Goal: Task Accomplishment & Management: Use online tool/utility

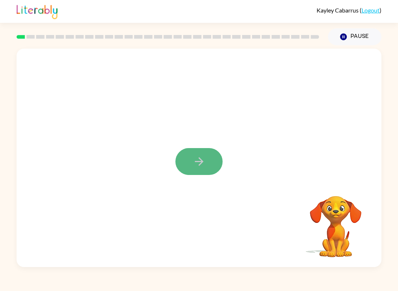
click at [200, 170] on button "button" at bounding box center [198, 161] width 47 height 27
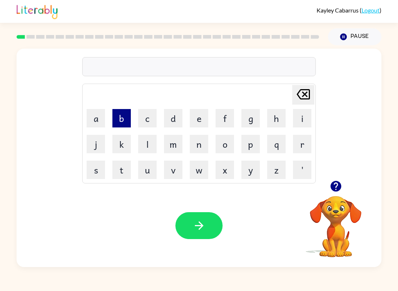
click at [122, 124] on button "b" at bounding box center [121, 118] width 18 height 18
click at [228, 142] on button "o" at bounding box center [225, 144] width 18 height 18
click at [304, 137] on button "r" at bounding box center [302, 144] width 18 height 18
click at [180, 126] on button "d" at bounding box center [173, 118] width 18 height 18
click at [193, 126] on button "e" at bounding box center [199, 118] width 18 height 18
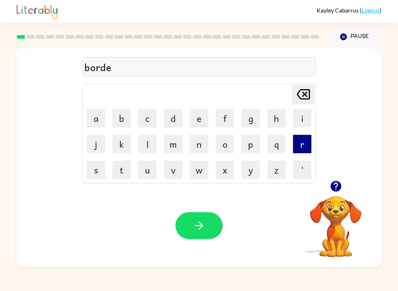
click at [296, 143] on button "r" at bounding box center [302, 144] width 18 height 18
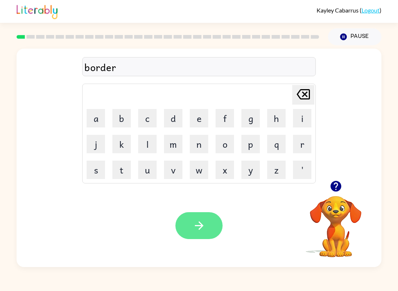
click at [207, 223] on button "button" at bounding box center [198, 225] width 47 height 27
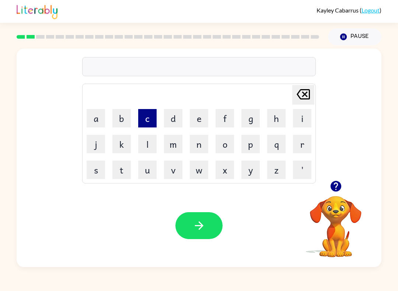
click at [154, 124] on button "c" at bounding box center [147, 118] width 18 height 18
click at [222, 140] on button "o" at bounding box center [225, 144] width 18 height 18
click at [147, 177] on button "u" at bounding box center [147, 170] width 18 height 18
click at [191, 143] on button "n" at bounding box center [199, 144] width 18 height 18
click at [123, 170] on button "t" at bounding box center [121, 170] width 18 height 18
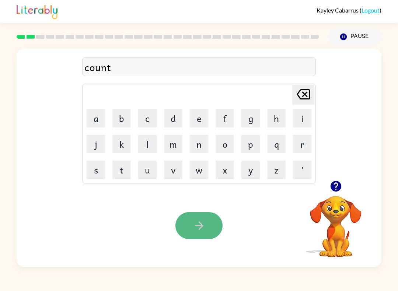
click at [201, 236] on button "button" at bounding box center [198, 225] width 47 height 27
click at [189, 233] on button "button" at bounding box center [198, 225] width 47 height 27
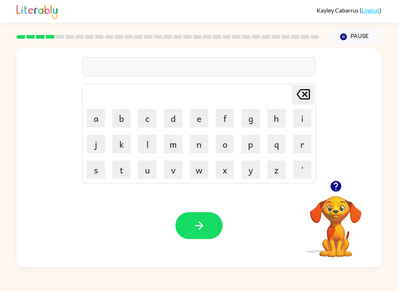
click at [336, 188] on icon "button" at bounding box center [335, 186] width 11 height 11
click at [123, 174] on button "t" at bounding box center [121, 170] width 18 height 18
click at [191, 174] on button "w" at bounding box center [199, 170] width 18 height 18
click at [298, 111] on button "i" at bounding box center [302, 118] width 18 height 18
click at [192, 236] on button "button" at bounding box center [198, 225] width 47 height 27
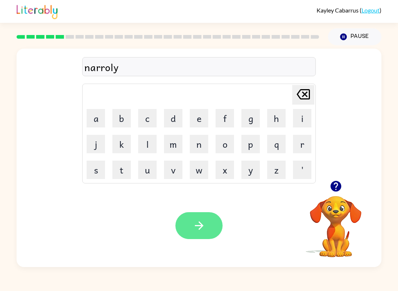
click at [204, 223] on icon "button" at bounding box center [199, 225] width 13 height 13
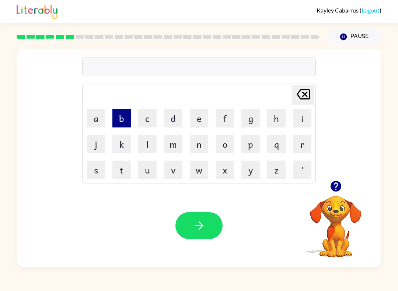
click at [122, 122] on button "b" at bounding box center [121, 118] width 18 height 18
click at [199, 116] on button "e" at bounding box center [199, 118] width 18 height 18
click at [278, 125] on button "h" at bounding box center [276, 118] width 18 height 18
click at [299, 125] on button "i" at bounding box center [302, 118] width 18 height 18
click at [200, 152] on button "n" at bounding box center [199, 144] width 18 height 18
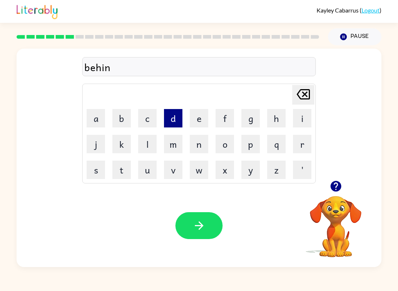
click at [178, 125] on button "d" at bounding box center [173, 118] width 18 height 18
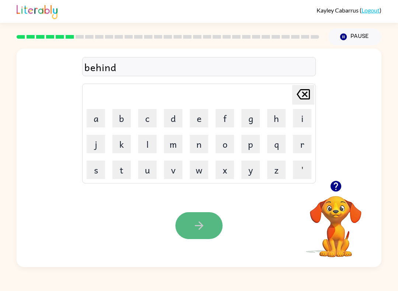
click at [205, 229] on icon "button" at bounding box center [199, 225] width 13 height 13
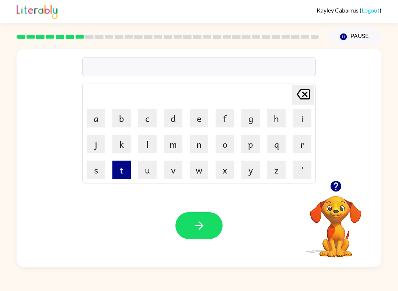
click at [122, 177] on button "t" at bounding box center [121, 170] width 18 height 18
click at [306, 141] on button "r" at bounding box center [302, 144] width 18 height 18
click at [297, 112] on button "i" at bounding box center [302, 118] width 18 height 18
click at [151, 124] on button "c" at bounding box center [147, 118] width 18 height 18
click at [118, 153] on td "k" at bounding box center [121, 144] width 25 height 25
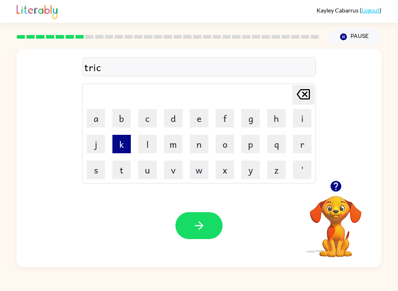
click at [123, 146] on button "k" at bounding box center [121, 144] width 18 height 18
click at [142, 146] on button "l" at bounding box center [147, 144] width 18 height 18
click at [204, 125] on button "e" at bounding box center [199, 118] width 18 height 18
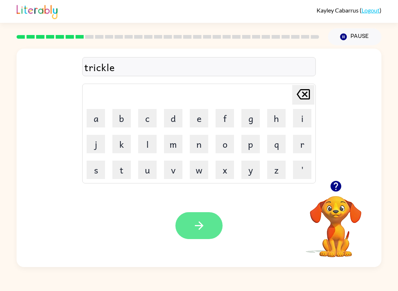
click at [207, 233] on button "button" at bounding box center [198, 225] width 47 height 27
click at [297, 95] on icon "[PERSON_NAME] last character input" at bounding box center [303, 95] width 18 height 18
click at [296, 95] on icon "[PERSON_NAME] last character input" at bounding box center [303, 95] width 18 height 18
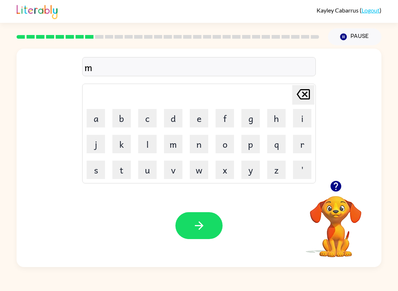
click at [296, 95] on icon "[PERSON_NAME] last character input" at bounding box center [303, 95] width 18 height 18
click at [200, 224] on icon "button" at bounding box center [199, 225] width 8 height 8
click at [306, 97] on icon "[PERSON_NAME] last character input" at bounding box center [303, 95] width 18 height 18
click at [203, 233] on button "button" at bounding box center [198, 225] width 47 height 27
click at [154, 168] on button "u" at bounding box center [147, 170] width 18 height 18
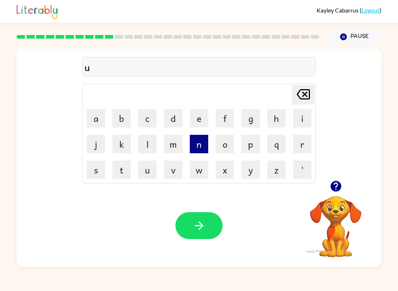
click at [194, 143] on button "n" at bounding box center [199, 144] width 18 height 18
click at [223, 125] on button "f" at bounding box center [225, 118] width 18 height 18
click at [223, 138] on button "o" at bounding box center [225, 144] width 18 height 18
click at [152, 153] on button "l" at bounding box center [147, 144] width 18 height 18
click at [170, 124] on button "d" at bounding box center [173, 118] width 18 height 18
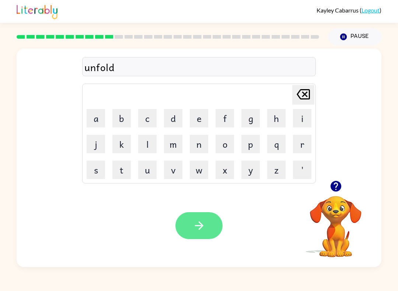
click at [200, 236] on button "button" at bounding box center [198, 225] width 47 height 27
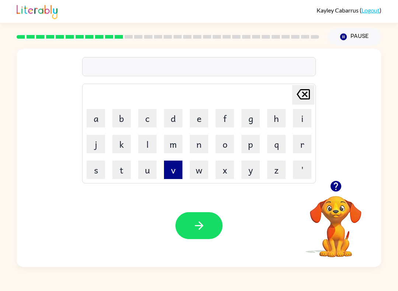
click at [178, 176] on button "v" at bounding box center [173, 170] width 18 height 18
click at [224, 143] on button "o" at bounding box center [225, 144] width 18 height 18
click at [128, 174] on button "t" at bounding box center [121, 170] width 18 height 18
click at [191, 121] on button "e" at bounding box center [199, 118] width 18 height 18
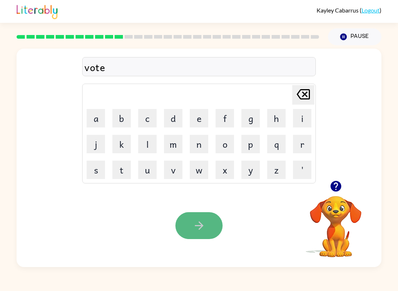
click at [191, 221] on button "button" at bounding box center [198, 225] width 47 height 27
click at [195, 229] on icon "button" at bounding box center [199, 225] width 13 height 13
click at [199, 231] on icon "button" at bounding box center [199, 225] width 13 height 13
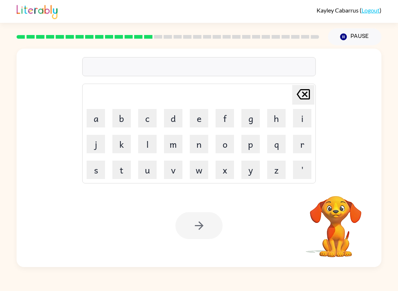
click at [23, 45] on div at bounding box center [167, 37] width 311 height 26
click at [41, 41] on div at bounding box center [167, 37] width 311 height 26
click at [50, 38] on rect at bounding box center [50, 37] width 8 height 4
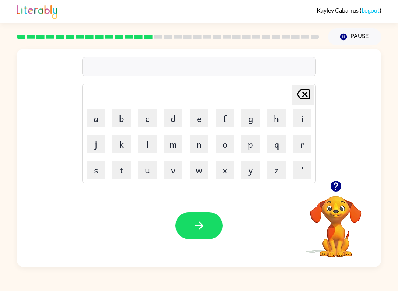
click at [67, 39] on div at bounding box center [167, 37] width 311 height 26
click at [88, 42] on div at bounding box center [167, 37] width 311 height 26
click at [108, 41] on div at bounding box center [167, 37] width 311 height 26
click at [129, 40] on div at bounding box center [167, 37] width 311 height 26
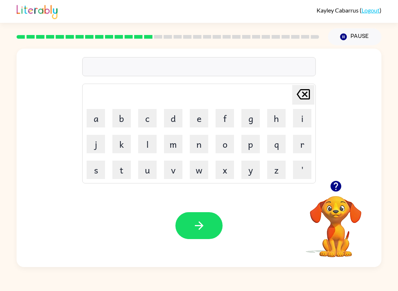
click at [140, 39] on div at bounding box center [167, 37] width 311 height 26
click at [148, 40] on div at bounding box center [167, 37] width 311 height 26
click at [349, 34] on button "Pause Pause" at bounding box center [354, 36] width 53 height 17
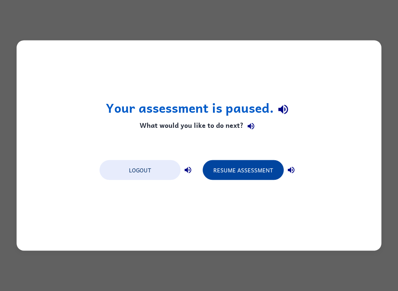
click at [242, 166] on button "Resume Assessment" at bounding box center [243, 170] width 81 height 20
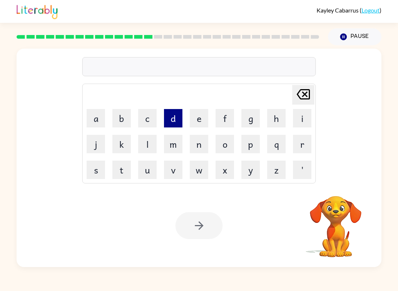
click at [171, 121] on button "d" at bounding box center [173, 118] width 18 height 18
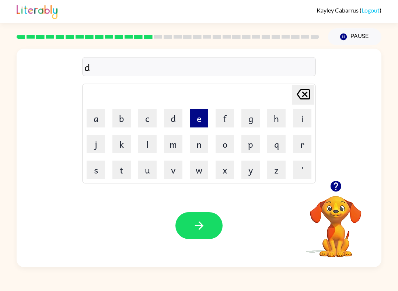
click at [202, 118] on button "e" at bounding box center [199, 118] width 18 height 18
click at [152, 140] on button "l" at bounding box center [147, 144] width 18 height 18
click at [88, 122] on button "a" at bounding box center [96, 118] width 18 height 18
click at [251, 177] on button "y" at bounding box center [250, 170] width 18 height 18
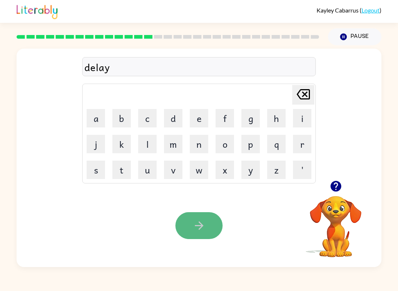
click at [199, 234] on button "button" at bounding box center [198, 225] width 47 height 27
click at [199, 219] on button "button" at bounding box center [198, 225] width 47 height 27
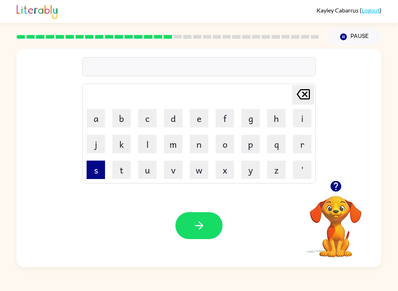
click at [97, 172] on button "s" at bounding box center [96, 170] width 18 height 18
click at [194, 116] on button "e" at bounding box center [199, 118] width 18 height 18
click at [128, 172] on button "t" at bounding box center [121, 170] width 18 height 18
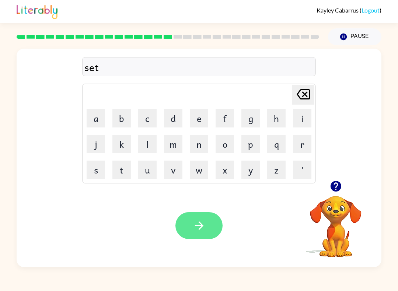
click at [199, 217] on button "button" at bounding box center [198, 225] width 47 height 27
click at [307, 93] on icon at bounding box center [303, 94] width 13 height 10
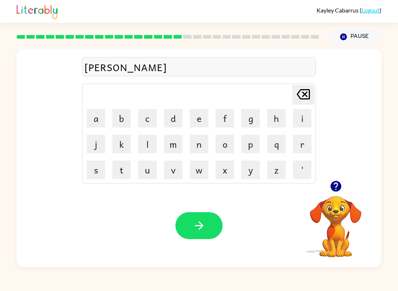
click at [307, 93] on icon at bounding box center [303, 94] width 13 height 10
click at [306, 90] on icon at bounding box center [303, 94] width 13 height 10
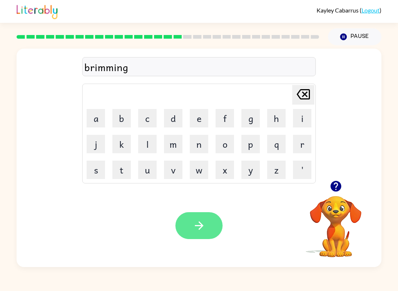
click at [184, 231] on button "button" at bounding box center [198, 225] width 47 height 27
click at [208, 229] on button "button" at bounding box center [198, 225] width 47 height 27
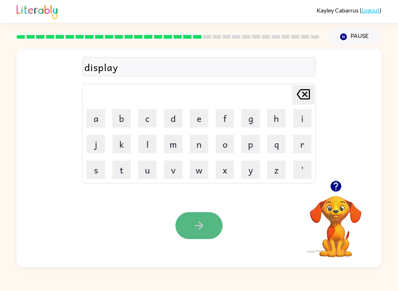
click at [203, 227] on icon "button" at bounding box center [199, 225] width 13 height 13
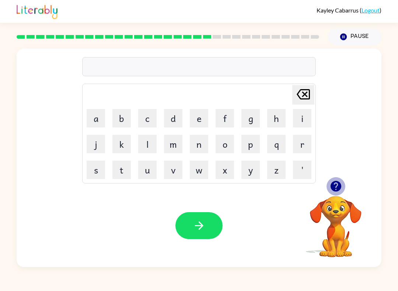
click at [336, 186] on icon "button" at bounding box center [335, 186] width 11 height 11
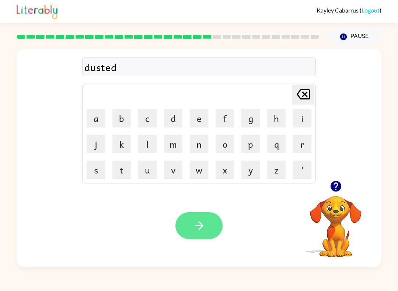
click at [195, 239] on button "button" at bounding box center [198, 225] width 47 height 27
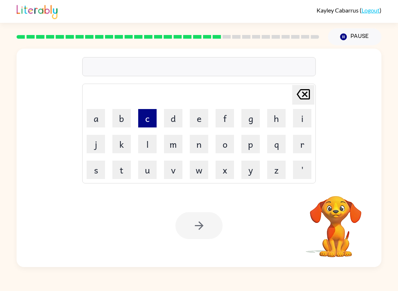
click at [150, 121] on button "c" at bounding box center [147, 118] width 18 height 18
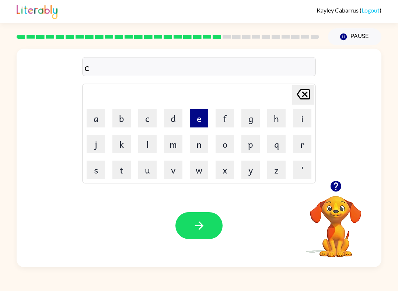
click at [204, 121] on button "e" at bounding box center [199, 118] width 18 height 18
click at [204, 148] on button "n" at bounding box center [199, 144] width 18 height 18
click at [129, 176] on button "t" at bounding box center [121, 170] width 18 height 18
click at [243, 147] on button "p" at bounding box center [250, 144] width 18 height 18
click at [301, 116] on button "i" at bounding box center [302, 118] width 18 height 18
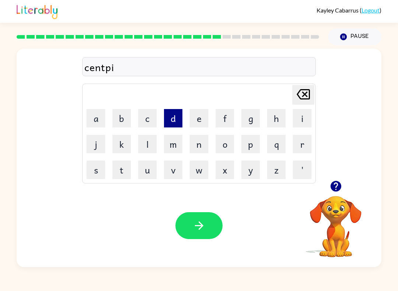
click at [182, 125] on button "d" at bounding box center [173, 118] width 18 height 18
click at [198, 127] on button "e" at bounding box center [199, 118] width 18 height 18
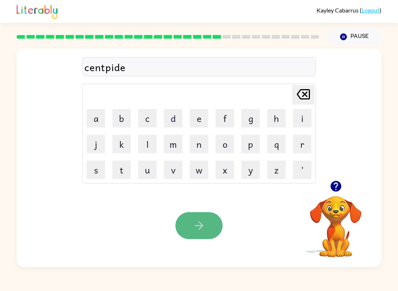
click at [195, 237] on button "button" at bounding box center [198, 225] width 47 height 27
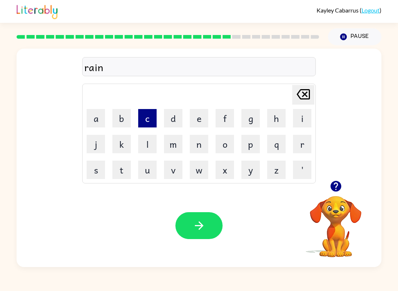
click at [149, 119] on button "c" at bounding box center [147, 118] width 18 height 18
click at [218, 139] on button "o" at bounding box center [225, 144] width 18 height 18
click at [102, 123] on button "a" at bounding box center [96, 118] width 18 height 18
click at [116, 176] on button "t" at bounding box center [121, 170] width 18 height 18
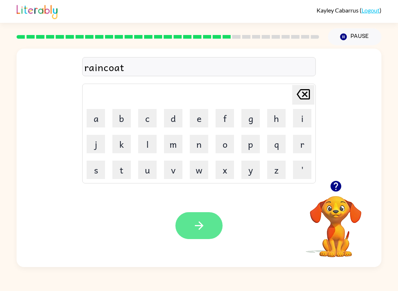
click at [199, 226] on icon "button" at bounding box center [199, 225] width 13 height 13
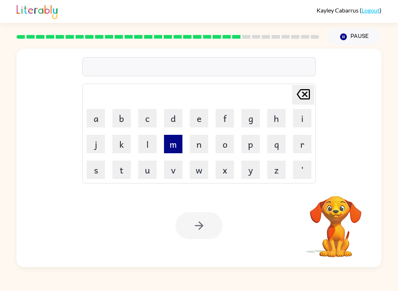
click at [171, 150] on button "m" at bounding box center [173, 144] width 18 height 18
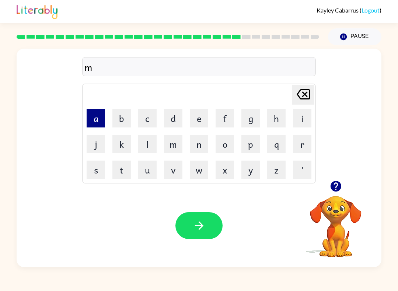
click at [99, 119] on button "a" at bounding box center [96, 118] width 18 height 18
click at [305, 145] on button "r" at bounding box center [302, 144] width 18 height 18
click at [121, 137] on button "k" at bounding box center [121, 144] width 18 height 18
click at [200, 121] on button "e" at bounding box center [199, 118] width 18 height 18
click at [304, 150] on button "r" at bounding box center [302, 144] width 18 height 18
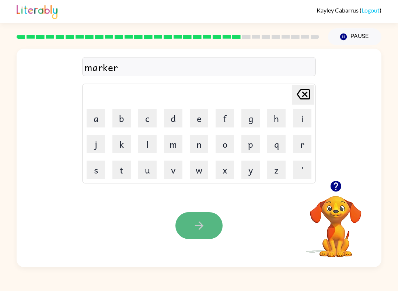
click at [209, 231] on button "button" at bounding box center [198, 225] width 47 height 27
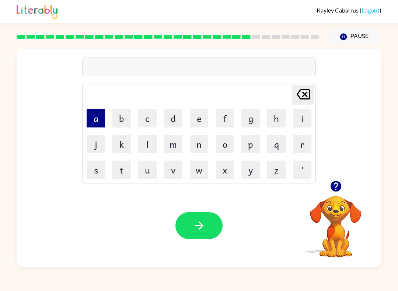
click at [101, 121] on button "a" at bounding box center [96, 118] width 18 height 18
click at [171, 116] on button "d" at bounding box center [173, 118] width 18 height 18
click at [182, 177] on button "v" at bounding box center [173, 170] width 18 height 18
click at [99, 121] on button "a" at bounding box center [96, 118] width 18 height 18
click at [196, 147] on button "n" at bounding box center [199, 144] width 18 height 18
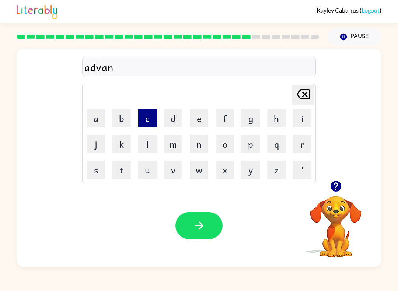
click at [143, 123] on button "c" at bounding box center [147, 118] width 18 height 18
click at [302, 118] on button "i" at bounding box center [302, 118] width 18 height 18
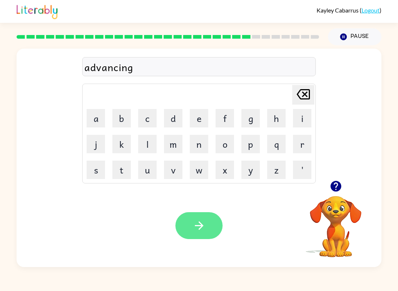
click at [204, 222] on icon "button" at bounding box center [199, 225] width 13 height 13
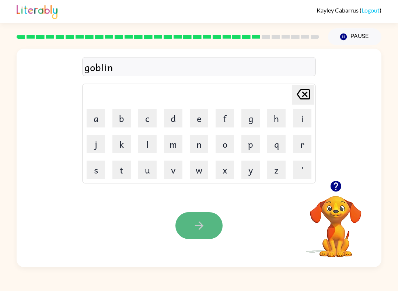
click at [197, 236] on button "button" at bounding box center [198, 225] width 47 height 27
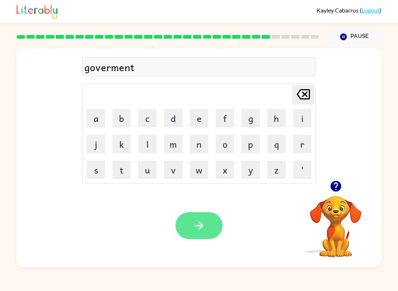
click at [200, 224] on icon "button" at bounding box center [199, 225] width 8 height 8
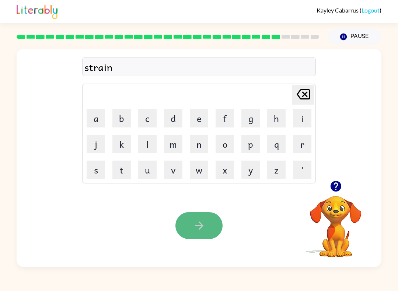
click at [199, 237] on button "button" at bounding box center [198, 225] width 47 height 27
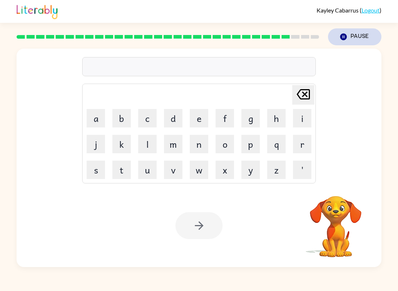
click at [346, 36] on icon "button" at bounding box center [343, 37] width 7 height 7
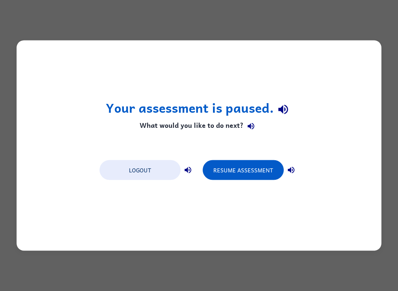
click at [33, 112] on div "Your assessment is paused. What would you like to do next? Logout Resume Assess…" at bounding box center [199, 146] width 365 height 210
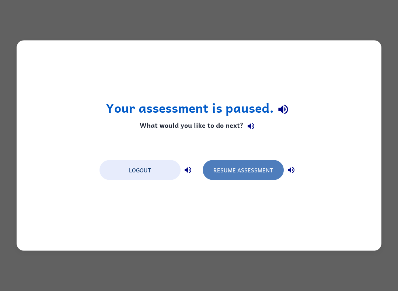
click at [251, 177] on button "Resume Assessment" at bounding box center [243, 170] width 81 height 20
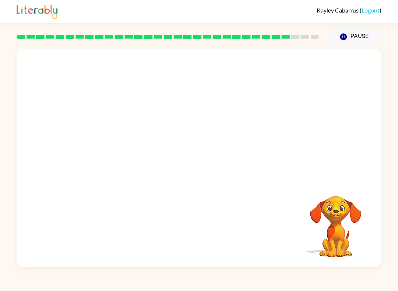
click at [179, 118] on video "Your browser must support playing .mp4 files to use Literably. Please try using…" at bounding box center [199, 115] width 365 height 132
click at [219, 148] on video "Your browser must support playing .mp4 files to use Literably. Please try using…" at bounding box center [199, 115] width 365 height 132
click at [186, 161] on button "button" at bounding box center [198, 161] width 47 height 27
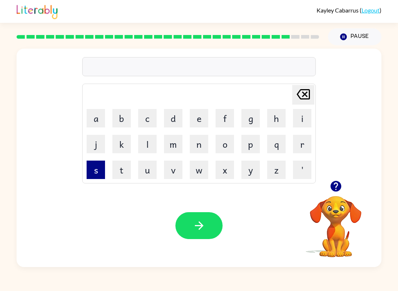
click at [91, 175] on button "s" at bounding box center [96, 170] width 18 height 18
click at [275, 123] on button "h" at bounding box center [276, 118] width 18 height 18
click at [101, 119] on button "a" at bounding box center [96, 118] width 18 height 18
click at [245, 150] on button "p" at bounding box center [250, 144] width 18 height 18
click at [201, 118] on button "e" at bounding box center [199, 118] width 18 height 18
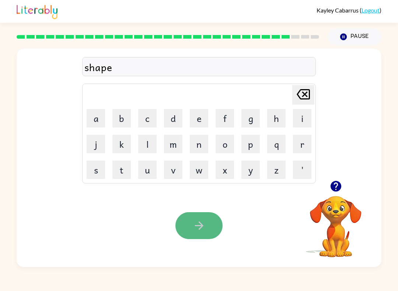
click at [199, 233] on button "button" at bounding box center [198, 225] width 47 height 27
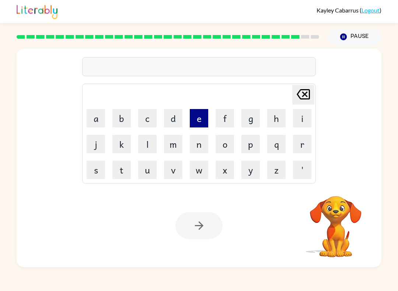
click at [204, 114] on button "e" at bounding box center [199, 118] width 18 height 18
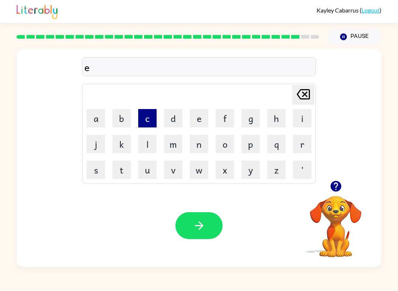
click at [145, 126] on button "c" at bounding box center [147, 118] width 18 height 18
click at [308, 98] on icon "[PERSON_NAME] last character input" at bounding box center [303, 95] width 18 height 18
click at [229, 172] on button "x" at bounding box center [225, 170] width 18 height 18
click at [205, 125] on button "e" at bounding box center [199, 118] width 18 height 18
click at [151, 143] on button "l" at bounding box center [147, 144] width 18 height 18
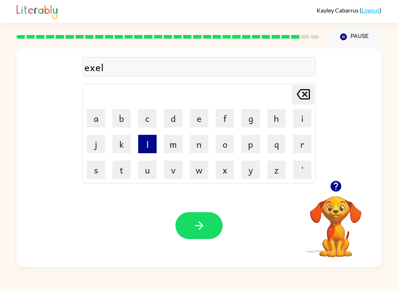
click at [151, 143] on button "l" at bounding box center [147, 144] width 18 height 18
click at [202, 123] on button "e" at bounding box center [199, 118] width 18 height 18
click at [199, 140] on button "n" at bounding box center [199, 144] width 18 height 18
click at [118, 167] on button "t" at bounding box center [121, 170] width 18 height 18
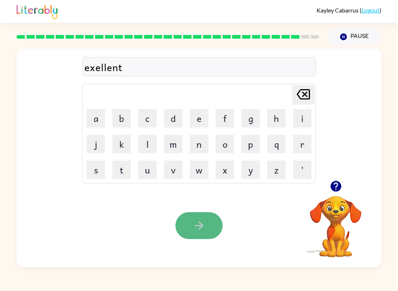
click at [189, 221] on button "button" at bounding box center [198, 225] width 47 height 27
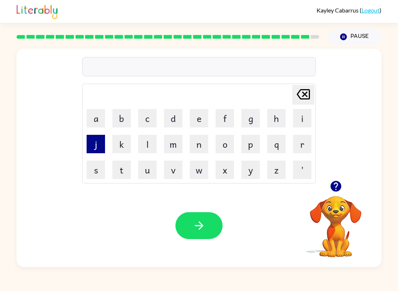
click at [100, 149] on button "j" at bounding box center [96, 144] width 18 height 18
click at [101, 121] on button "a" at bounding box center [96, 118] width 18 height 18
click at [196, 177] on button "w" at bounding box center [199, 170] width 18 height 18
click at [126, 122] on button "b" at bounding box center [121, 118] width 18 height 18
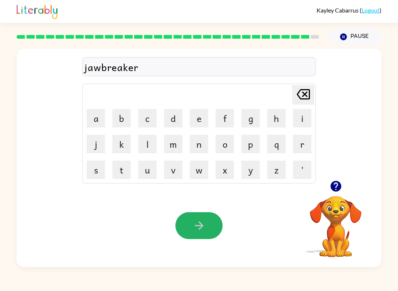
click at [193, 223] on icon "button" at bounding box center [199, 225] width 13 height 13
